Goal: Check status: Check status

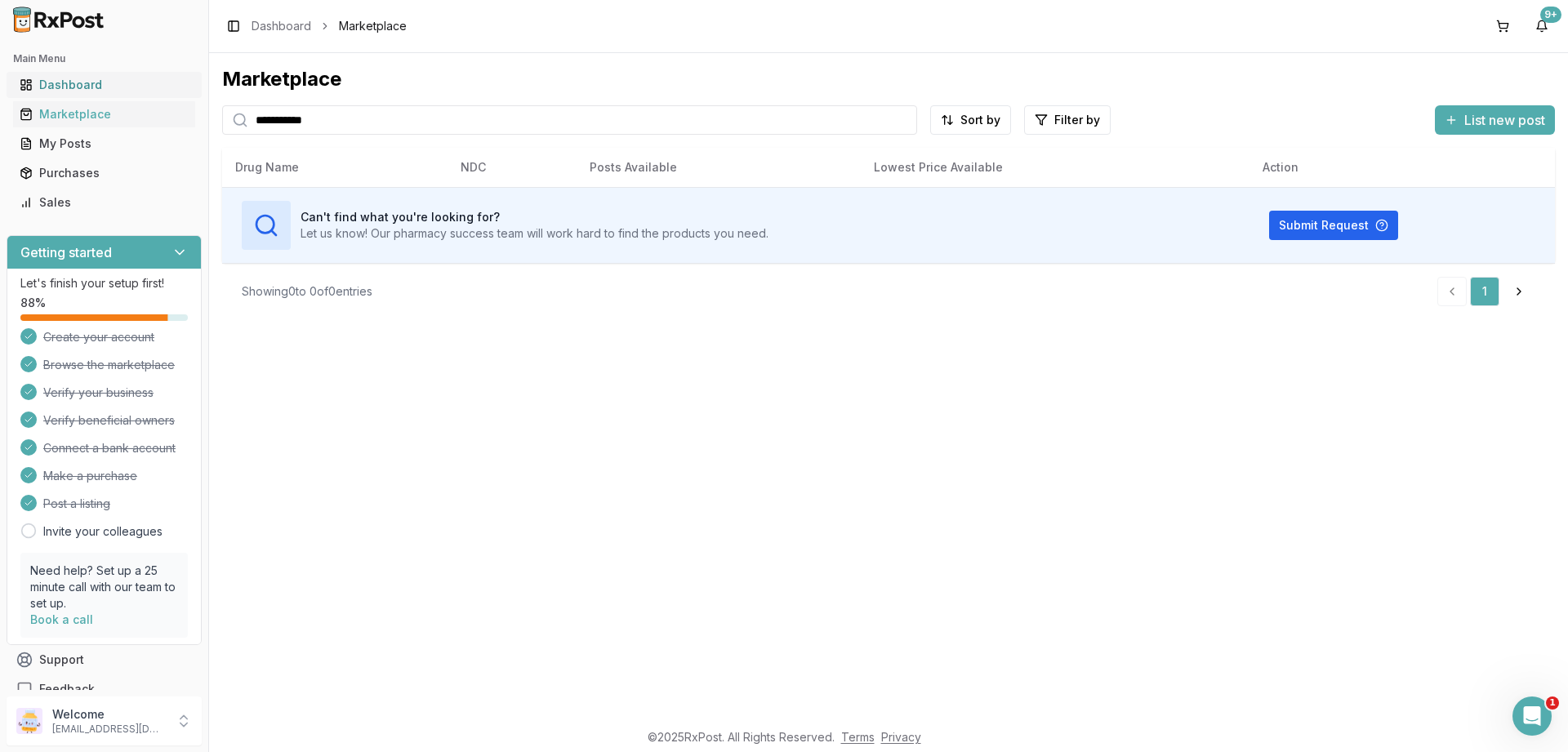
click at [72, 75] on link "Dashboard" at bounding box center [104, 85] width 182 height 30
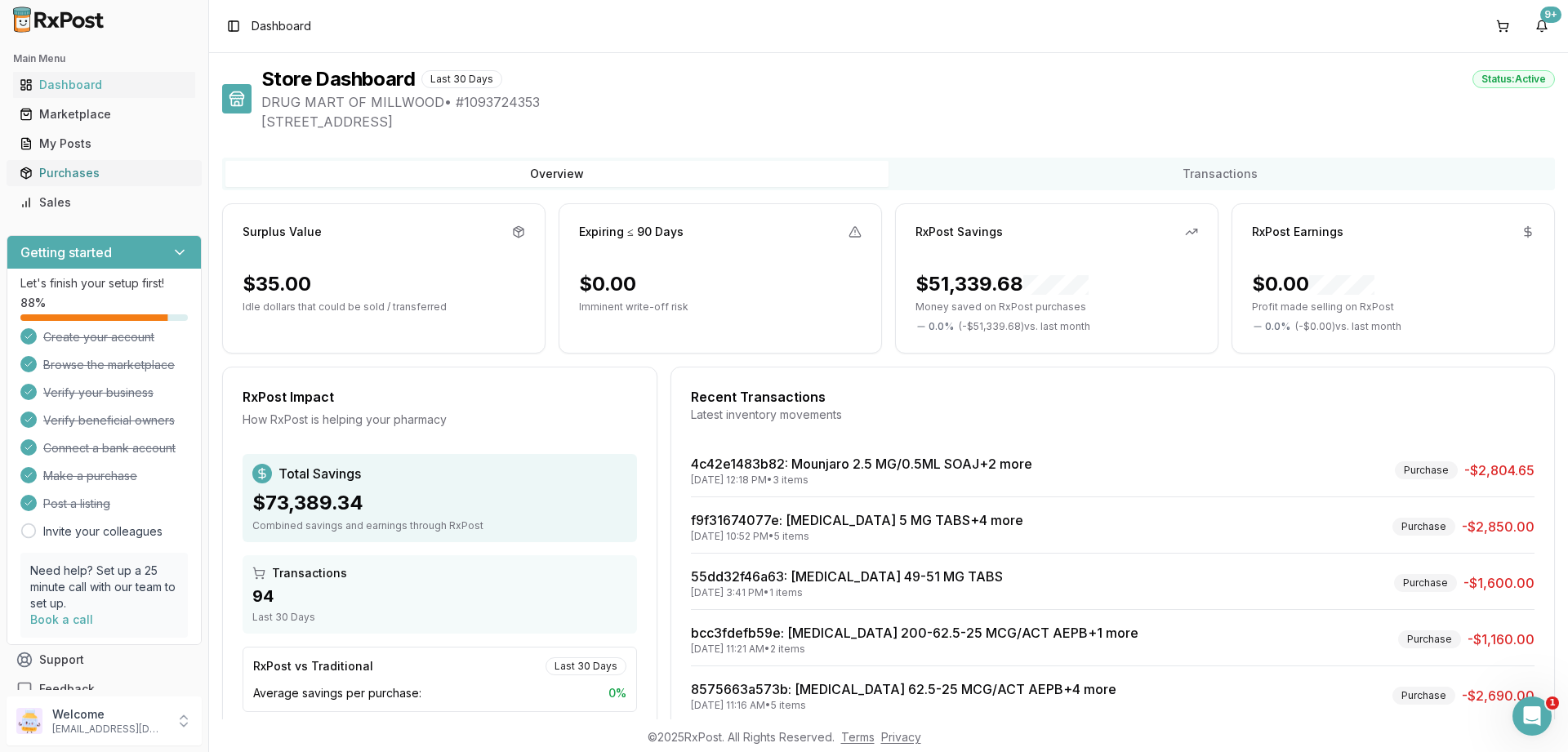
click at [69, 168] on div "Purchases" at bounding box center [104, 173] width 169 height 16
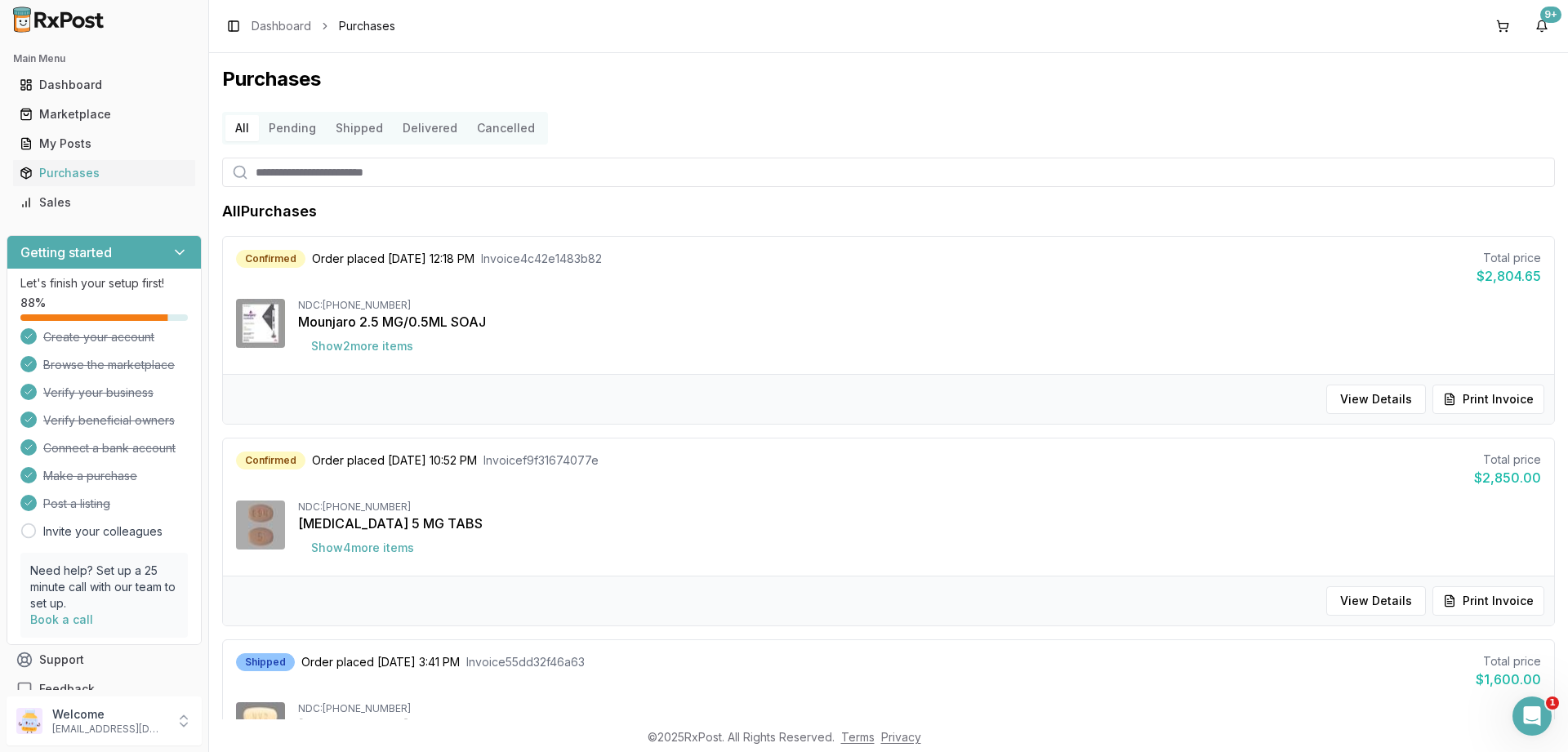
click at [352, 131] on button "Shipped" at bounding box center [359, 128] width 67 height 26
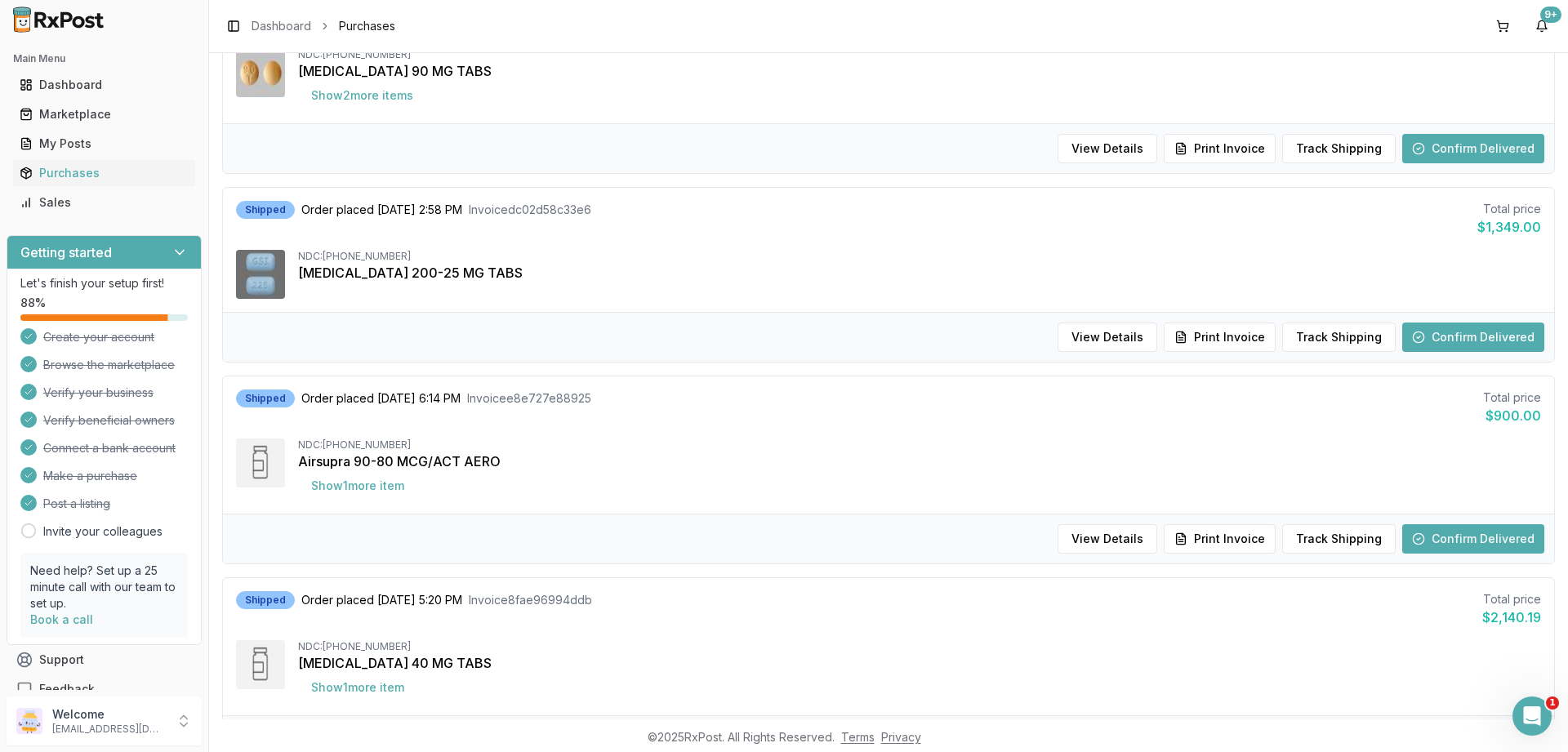
scroll to position [882, 0]
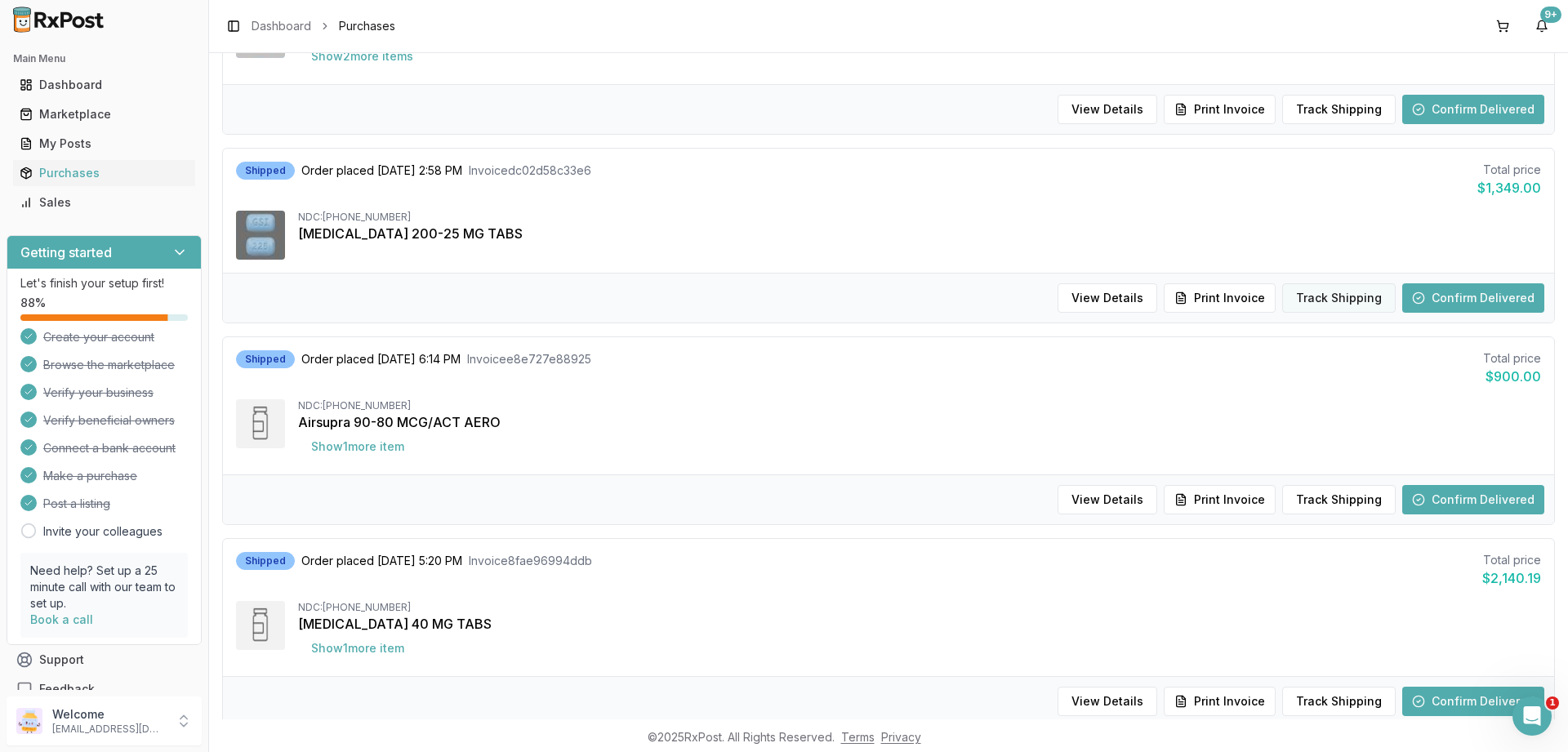
click at [1369, 300] on button "Track Shipping" at bounding box center [1338, 298] width 113 height 30
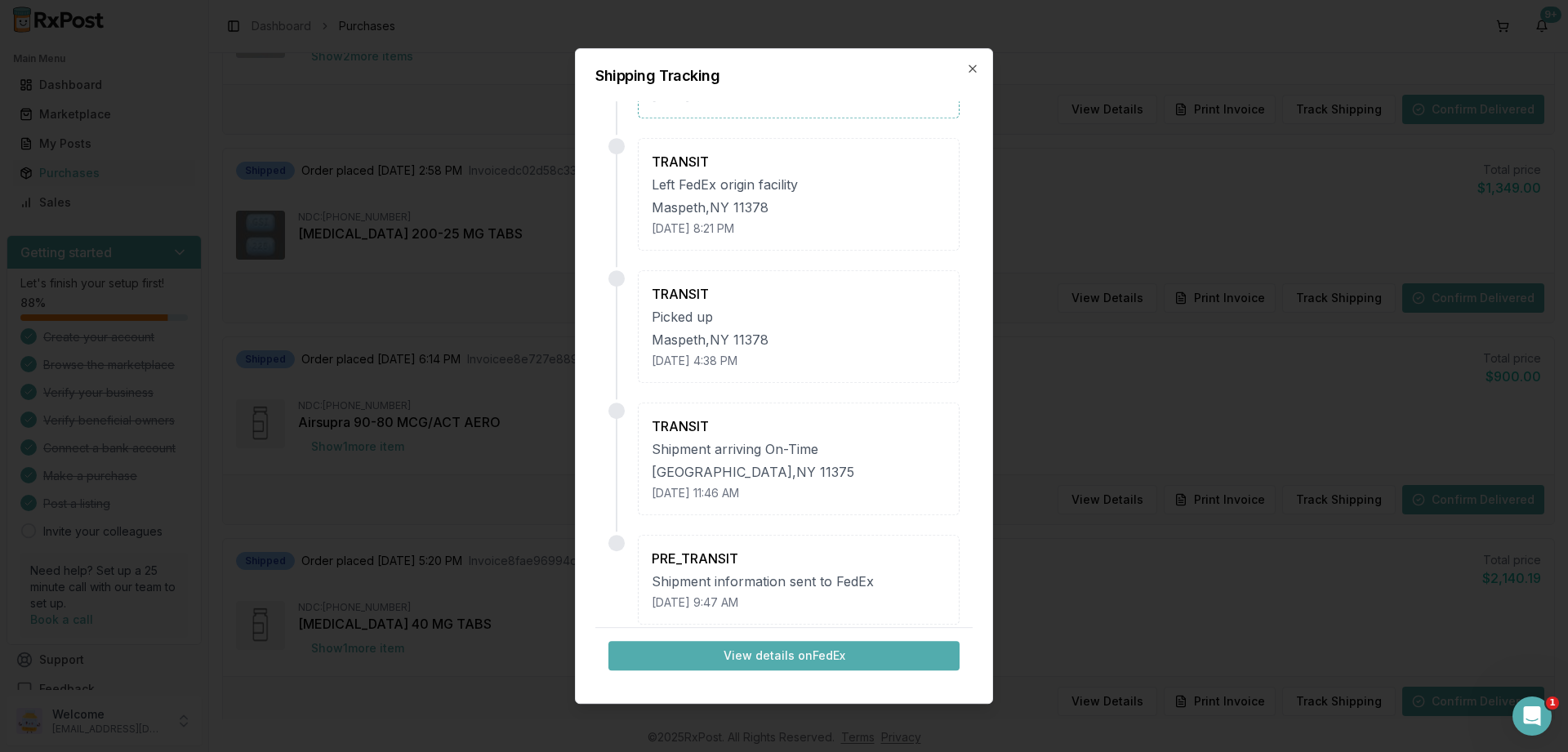
scroll to position [138, 0]
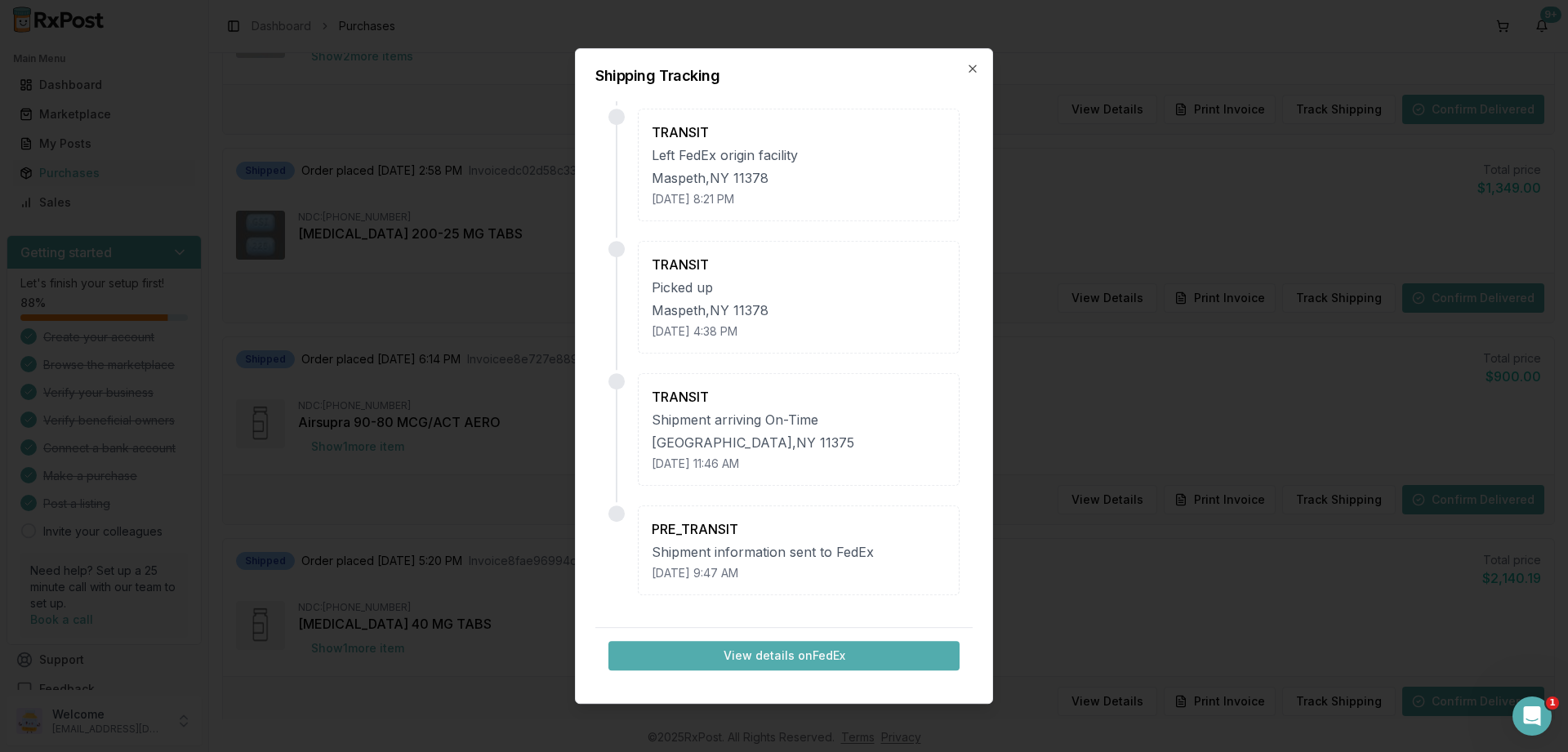
drag, startPoint x: 519, startPoint y: 783, endPoint x: 966, endPoint y: 1374, distance: 741.0
click at [231, 722] on polygon "Close survey" at bounding box center [225, 718] width 10 height 10
click at [902, 654] on button "View details on FedEx" at bounding box center [784, 655] width 351 height 30
click at [972, 68] on icon "button" at bounding box center [972, 69] width 7 height 7
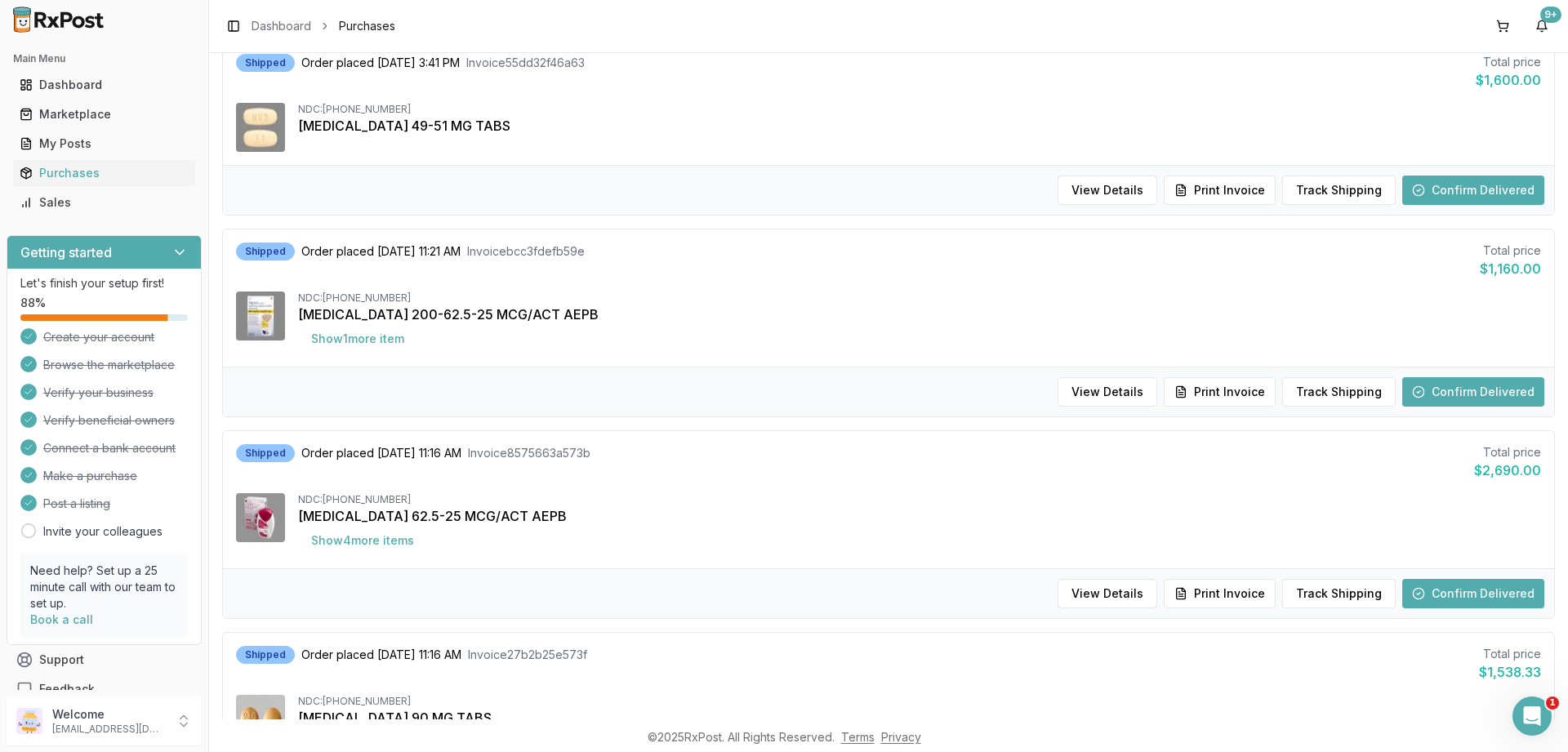
scroll to position [0, 0]
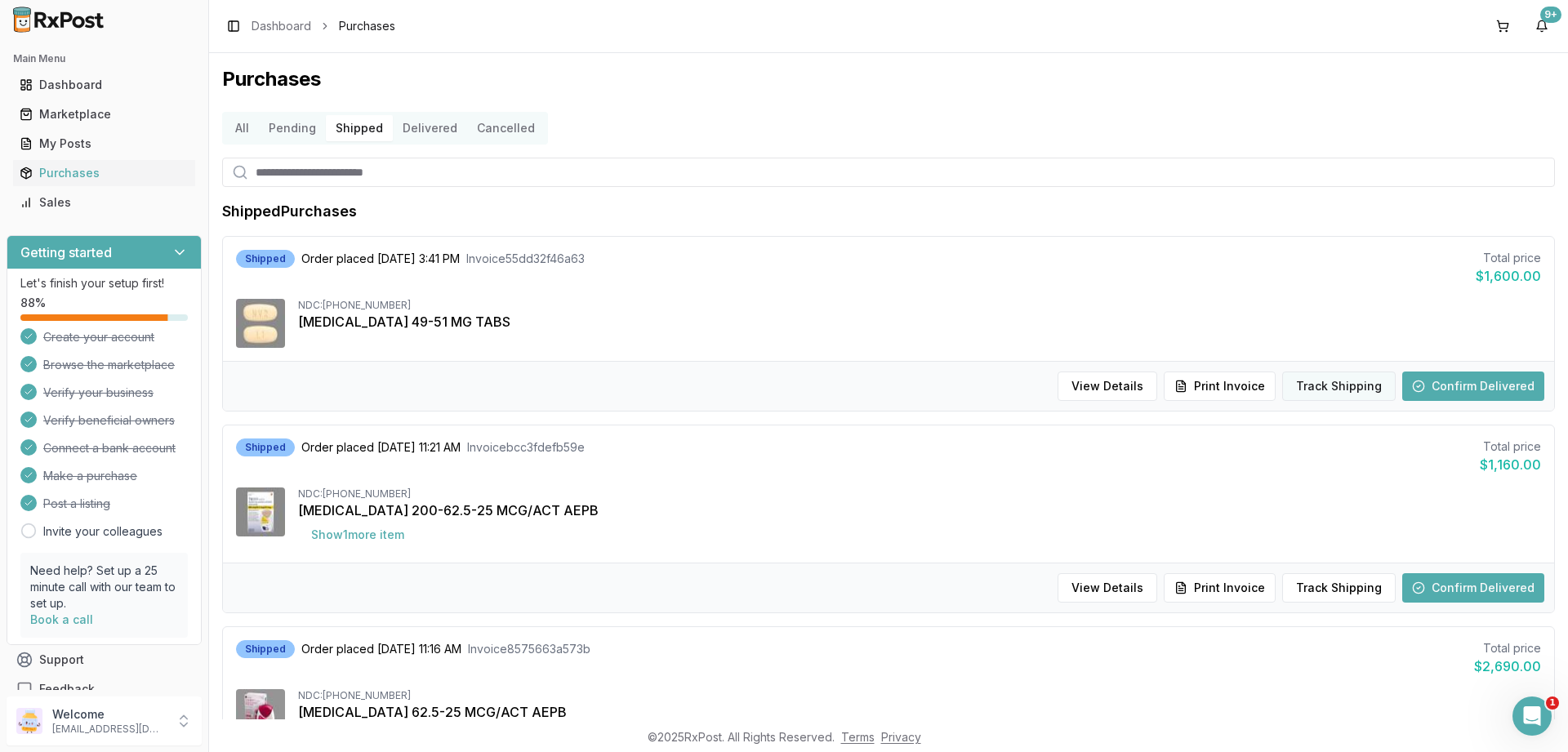
click at [1352, 391] on button "Track Shipping" at bounding box center [1338, 386] width 113 height 30
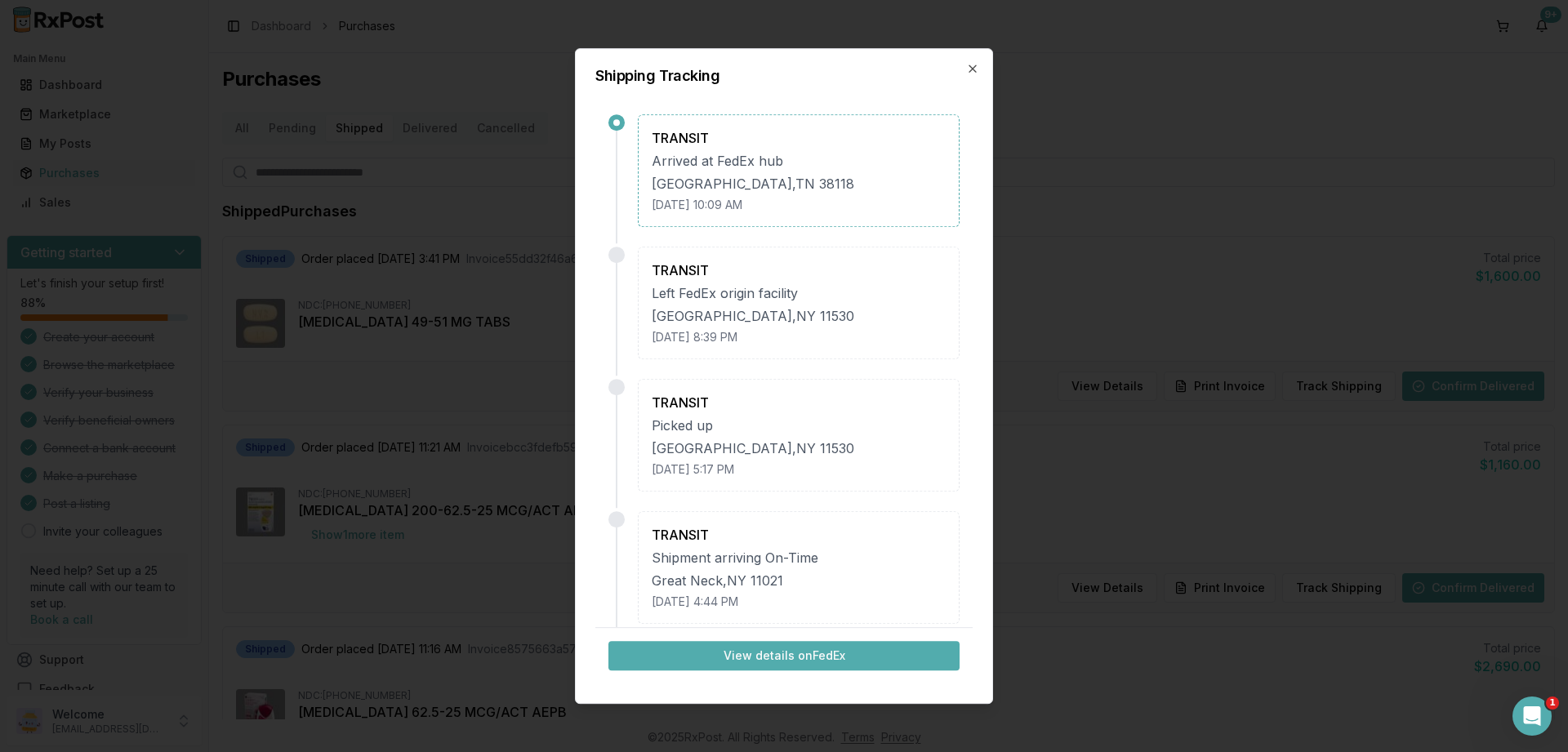
scroll to position [271, 0]
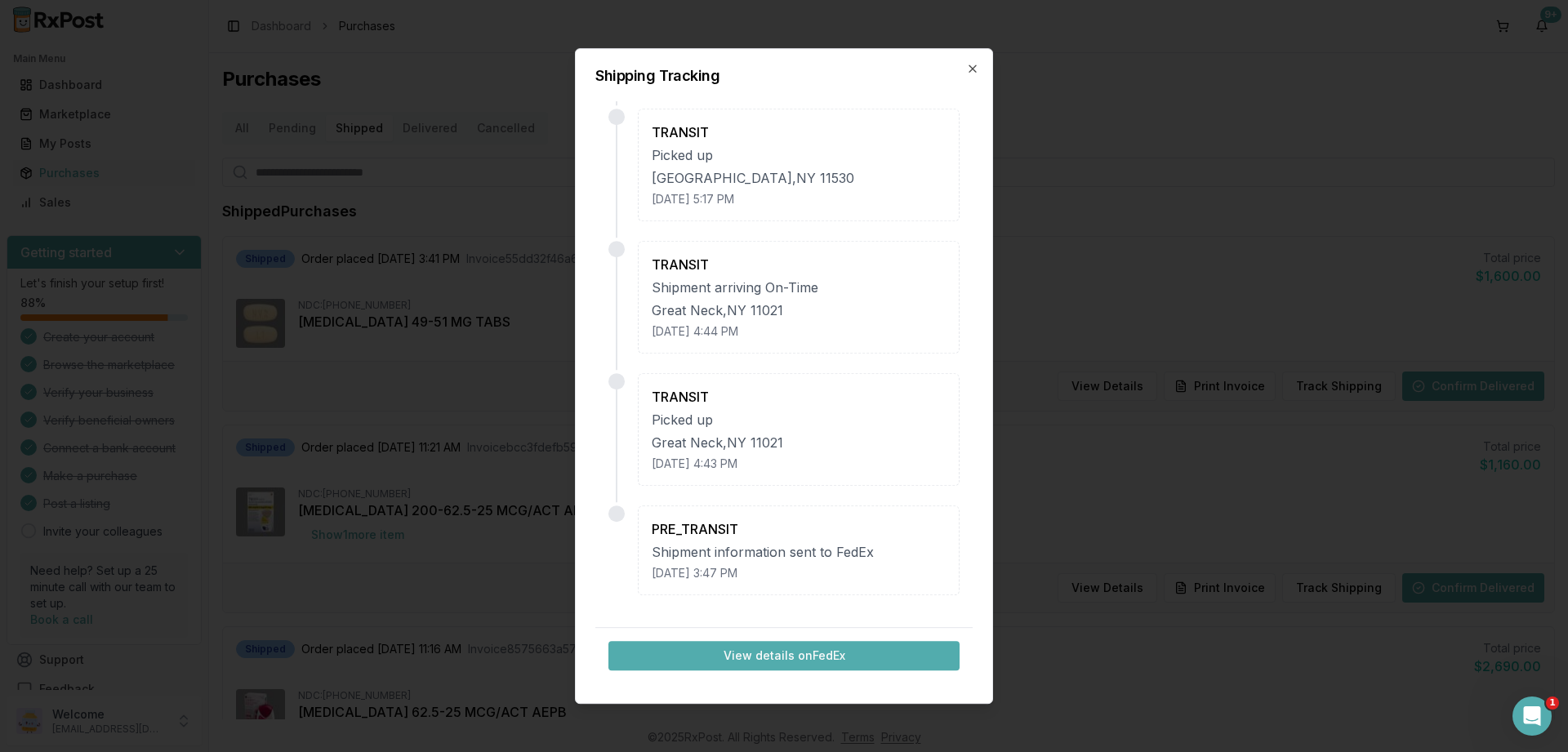
click at [815, 659] on button "View details on FedEx" at bounding box center [784, 655] width 351 height 30
click at [968, 69] on icon "button" at bounding box center [972, 68] width 13 height 13
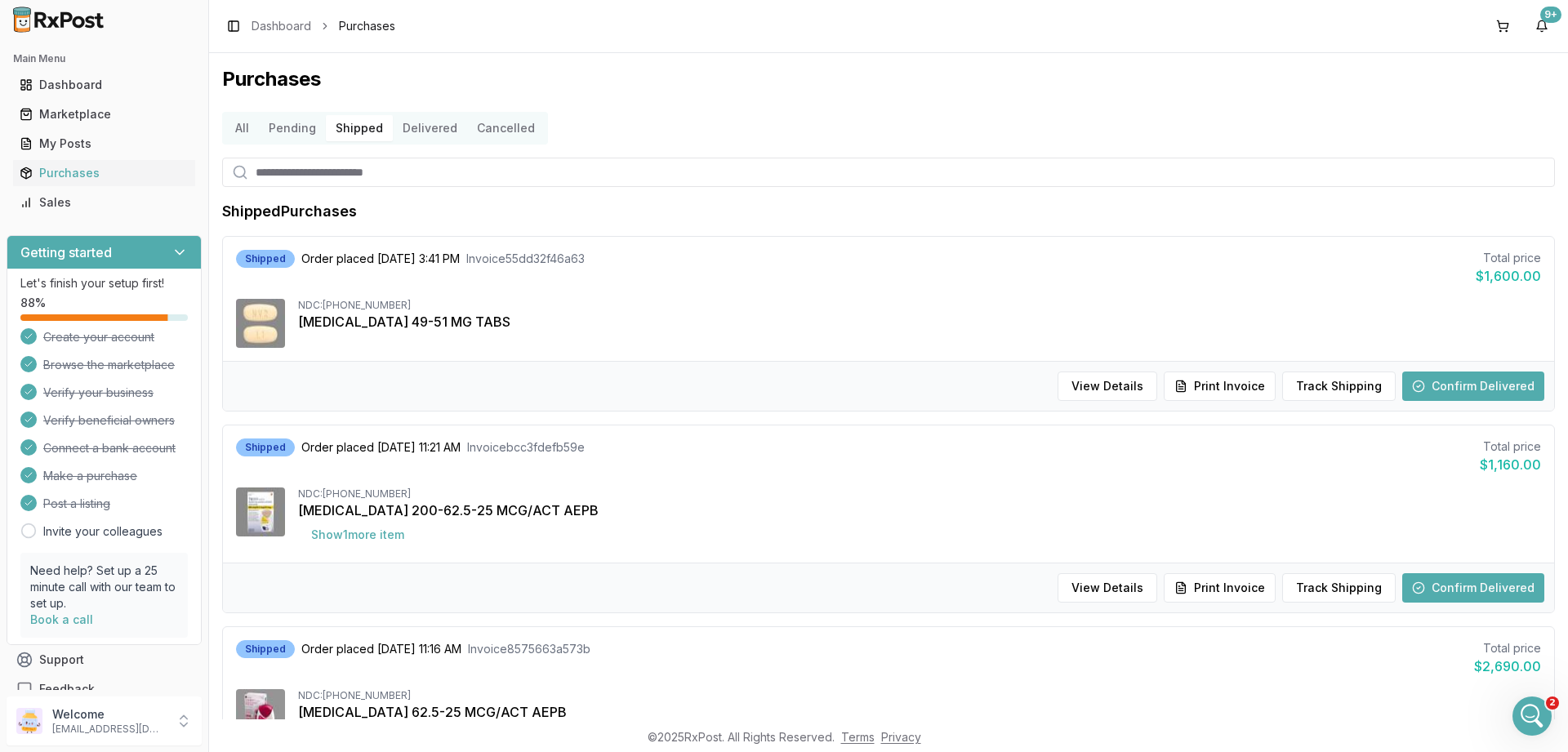
scroll to position [0, 0]
drag, startPoint x: 314, startPoint y: 174, endPoint x: 312, endPoint y: 152, distance: 22.1
click at [316, 173] on input "search" at bounding box center [888, 172] width 1332 height 30
type input "*******"
